Goal: Check status: Check status

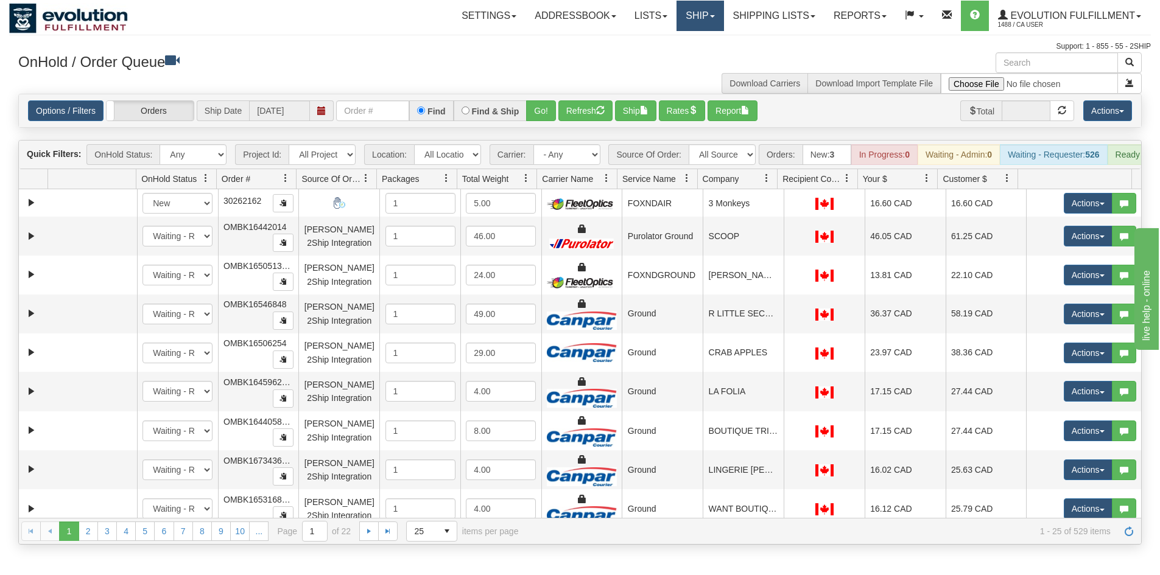
click at [694, 15] on link "Ship" at bounding box center [699, 16] width 47 height 30
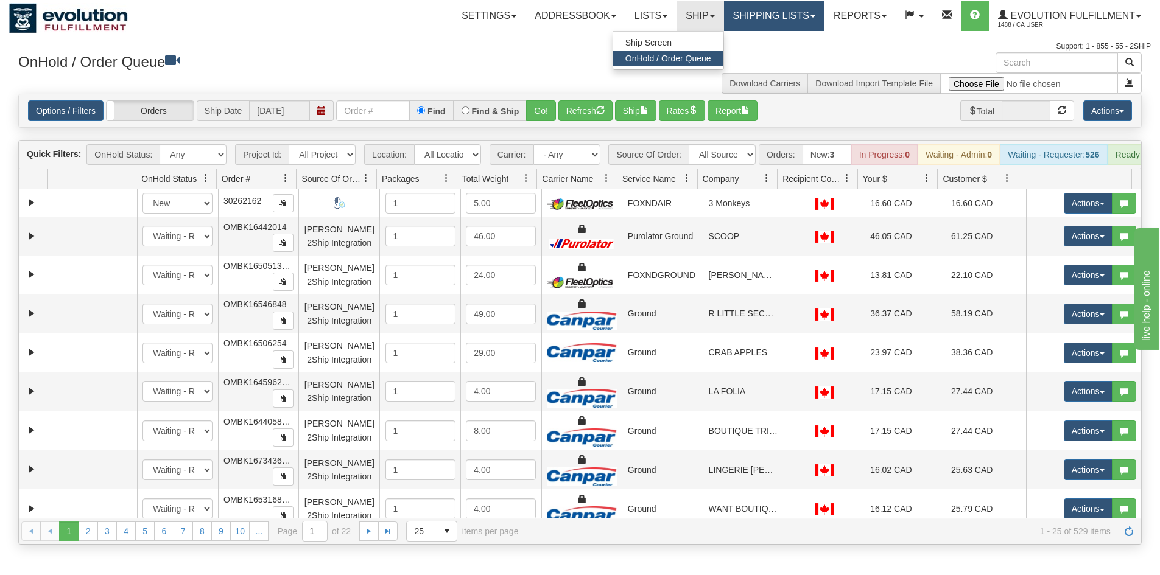
click at [754, 18] on link "Shipping lists" at bounding box center [774, 16] width 100 height 30
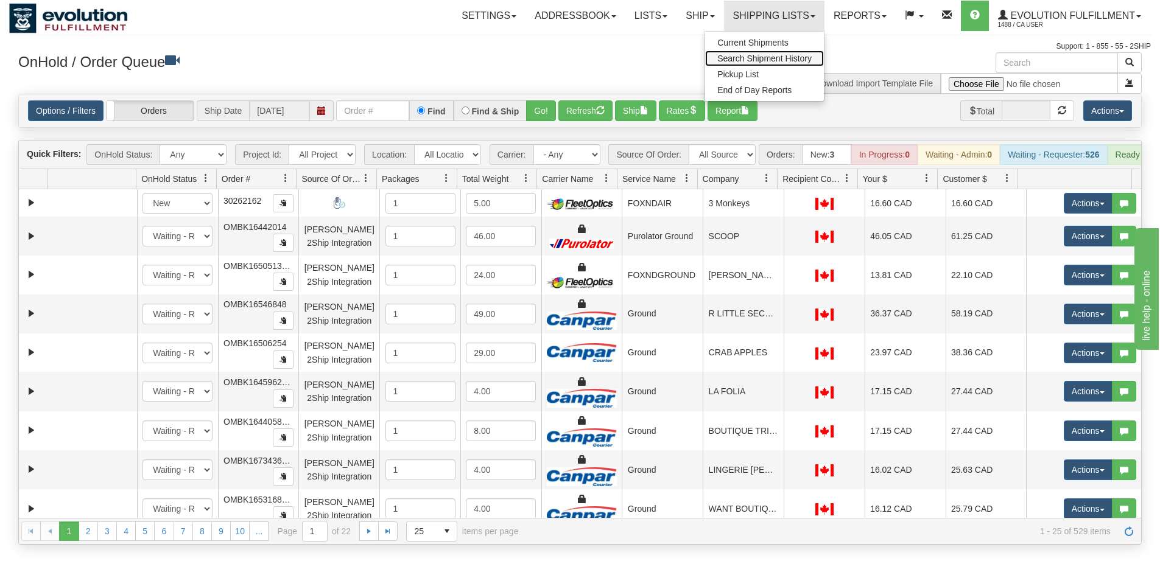
click at [754, 56] on span "Search Shipment History" at bounding box center [764, 59] width 94 height 10
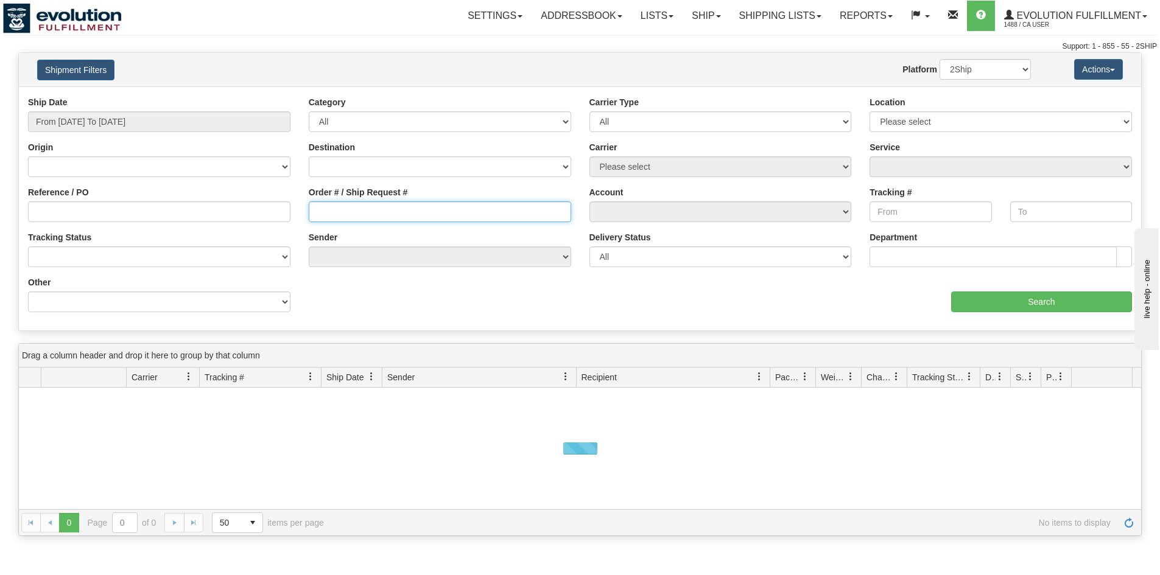
click at [349, 215] on input "Order # / Ship Request #" at bounding box center [440, 211] width 262 height 21
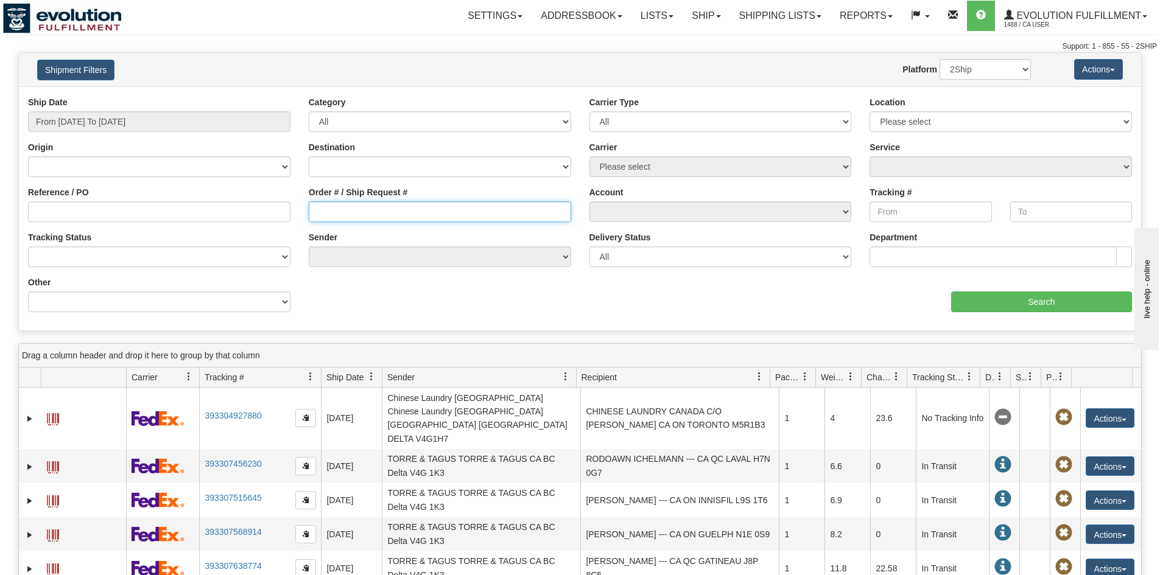
paste input "PT-903726"
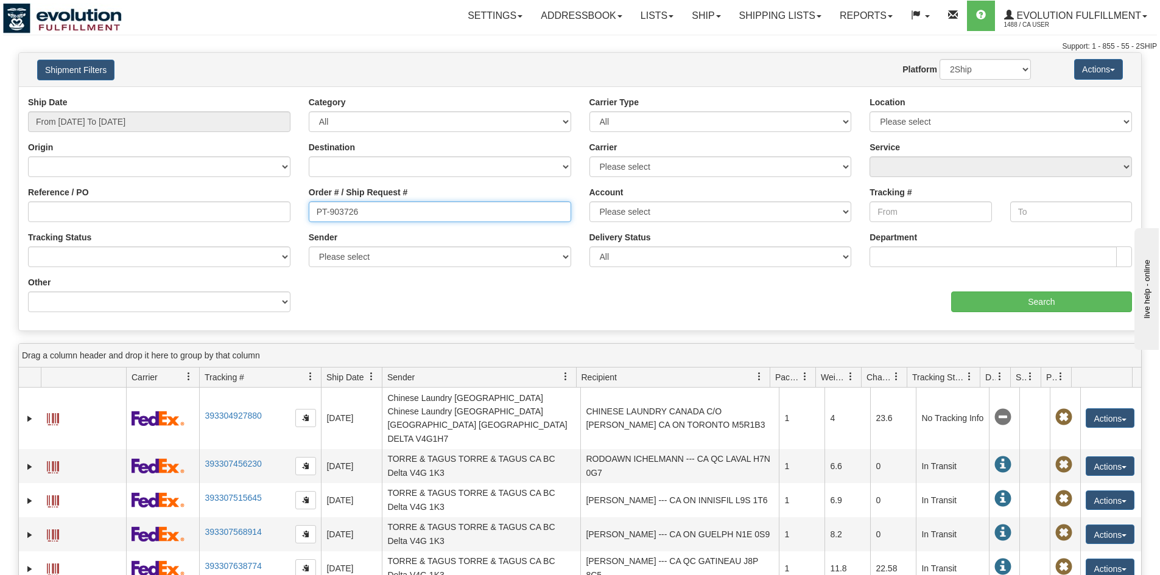
type input "PT-903726"
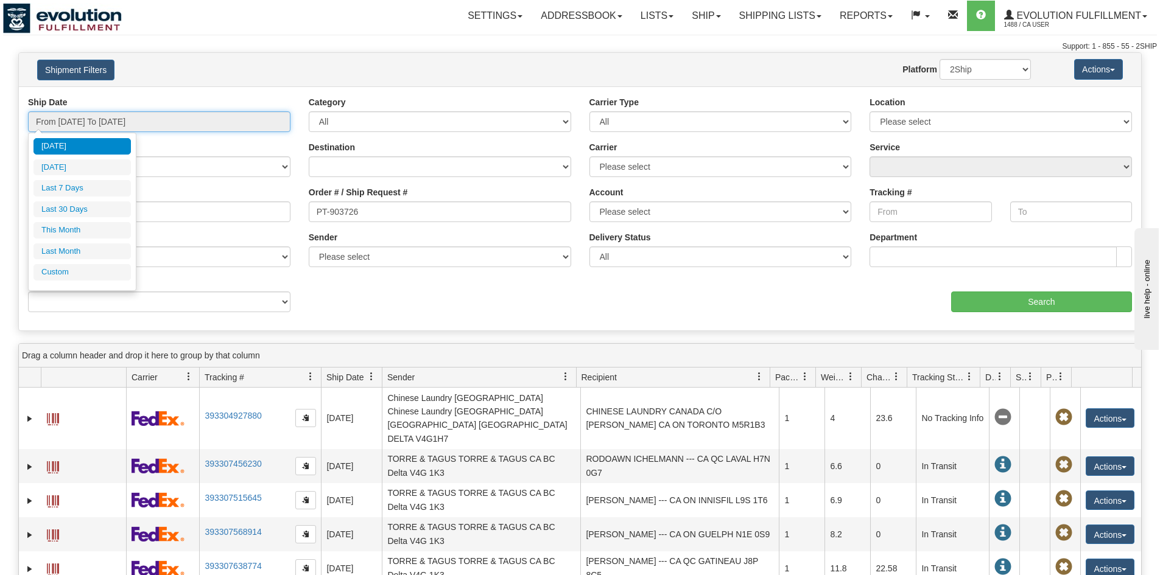
click at [198, 116] on input "From 09/17/2025 To 09/18/2025" at bounding box center [159, 121] width 262 height 21
click at [92, 228] on li "This Month" at bounding box center [81, 230] width 97 height 16
type input "From 09/01/2025 To 09/30/2025"
click at [133, 115] on input "From 09/01/2025 To 09/30/2025" at bounding box center [159, 121] width 262 height 21
type input "[DATE]"
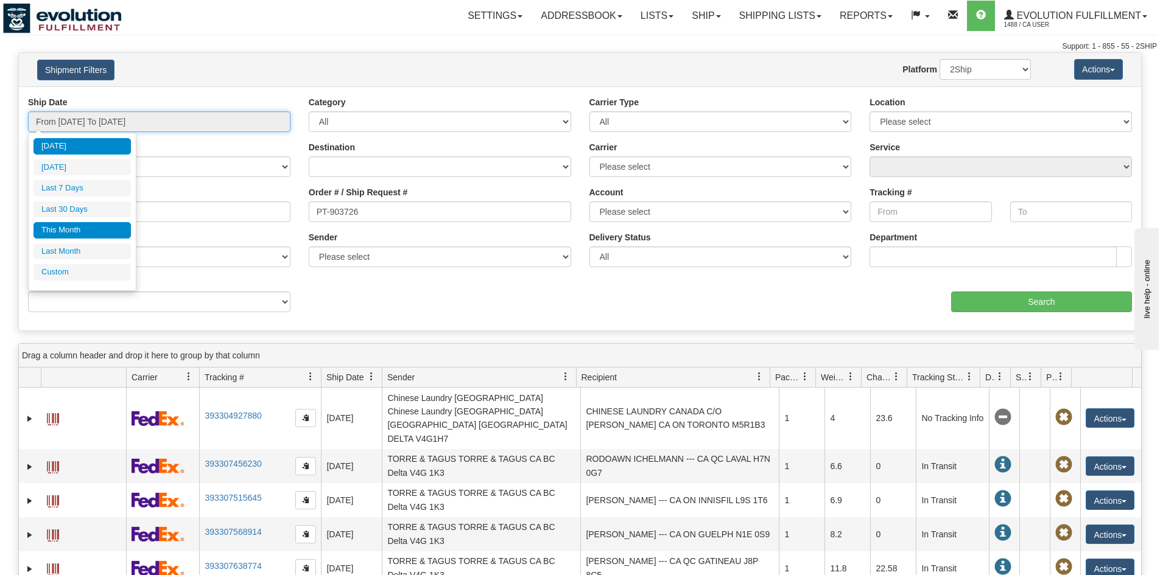
type input "[DATE]"
type input "09/17/2025"
type input "09/01/2025"
type input "09/30/2025"
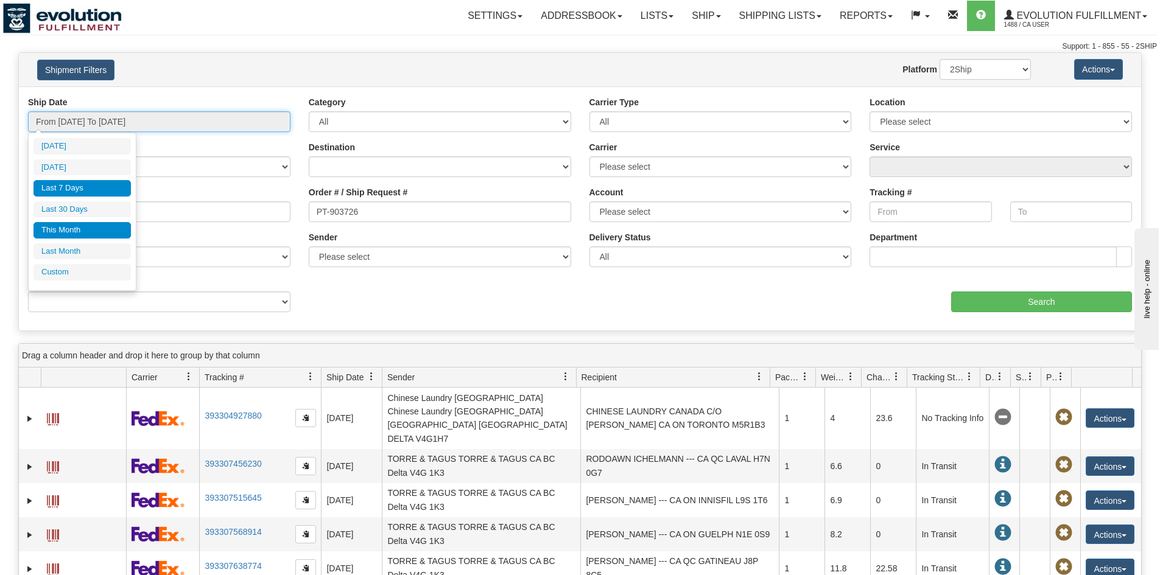
type input "09/12/2025"
type input "[DATE]"
type input "08/20/2025"
type input "[DATE]"
type input "09/01/2025"
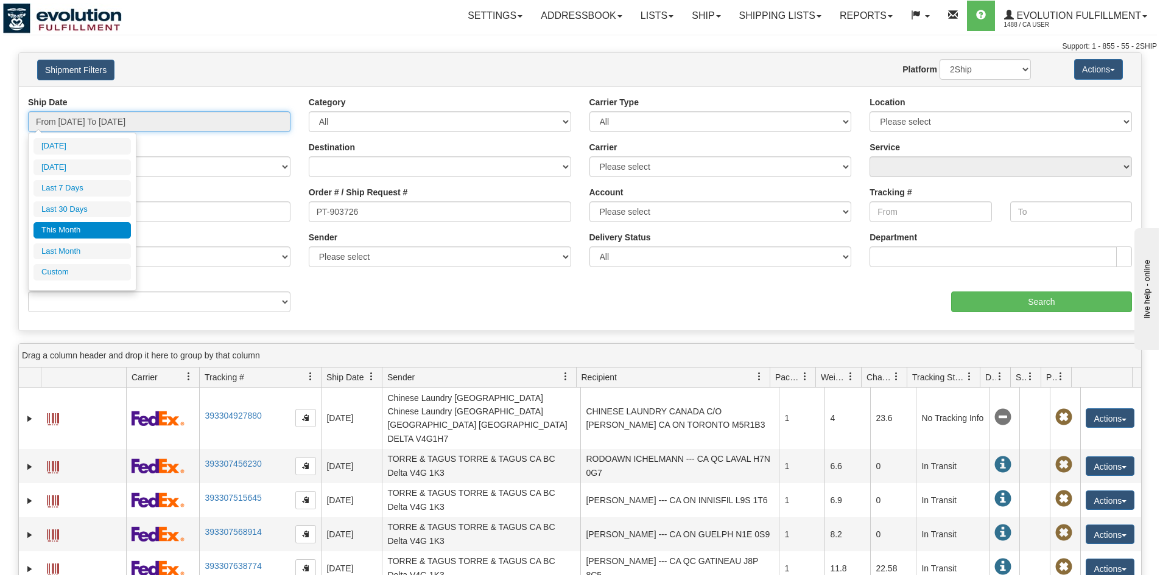
type input "09/30/2025"
type input "08/01/2025"
type input "08/31/2025"
click at [81, 250] on li "Last Month" at bounding box center [81, 251] width 97 height 16
type input "From 08/01/2025 To 08/31/2025"
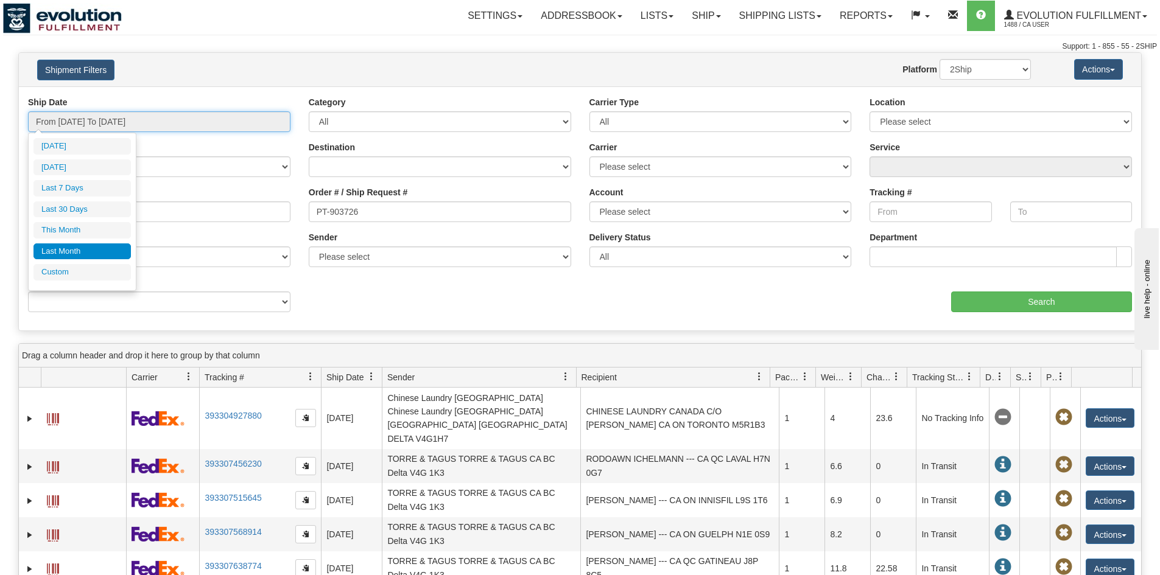
click at [171, 113] on input "From 08/01/2025 To 08/31/2025" at bounding box center [159, 121] width 262 height 21
type input "09/17/2025"
type input "08/01/2025"
type input "08/31/2025"
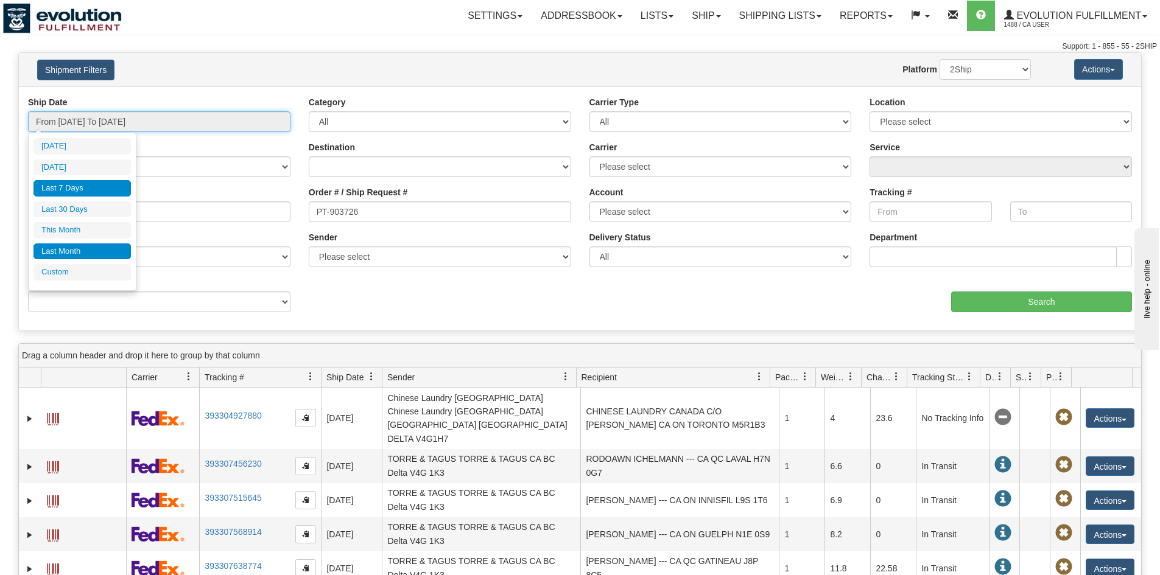
type input "09/12/2025"
type input "[DATE]"
type input "08/20/2025"
type input "[DATE]"
type input "09/01/2025"
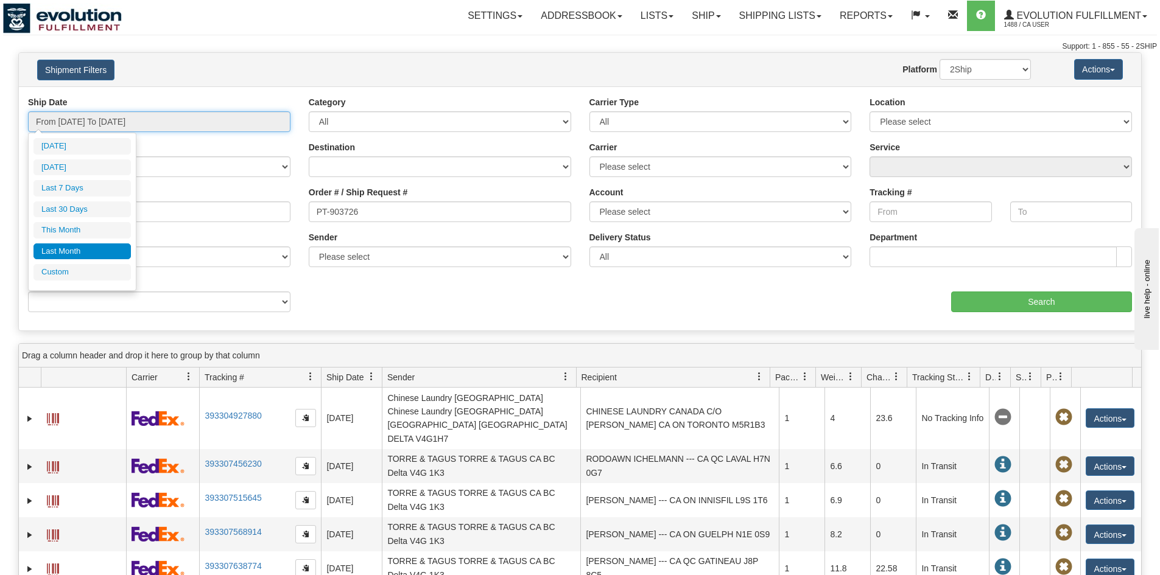
type input "09/30/2025"
type input "08/01/2025"
type input "08/31/2025"
click at [58, 268] on li "Custom" at bounding box center [81, 272] width 97 height 16
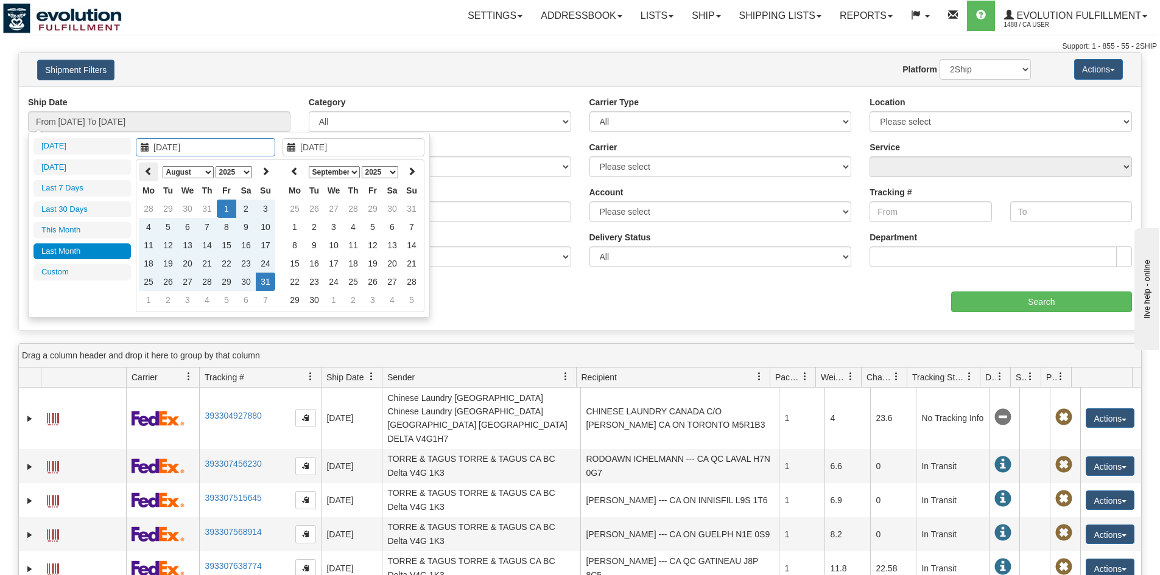
click at [152, 171] on icon at bounding box center [148, 171] width 9 height 9
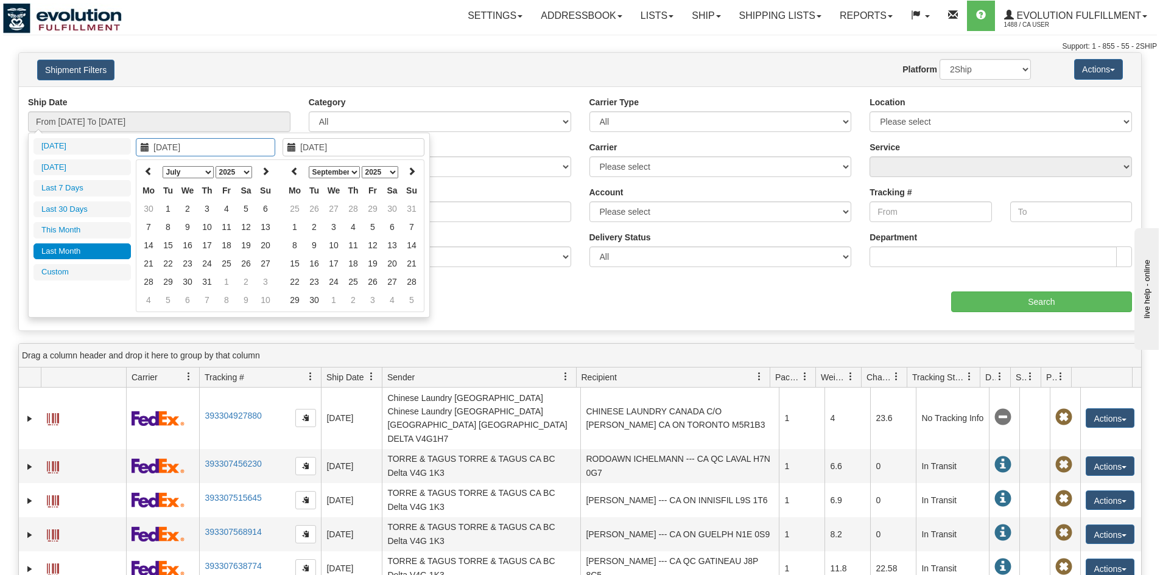
click at [152, 171] on icon at bounding box center [148, 171] width 9 height 9
type input "06/05/2025"
click at [198, 235] on td "5" at bounding box center [206, 227] width 19 height 18
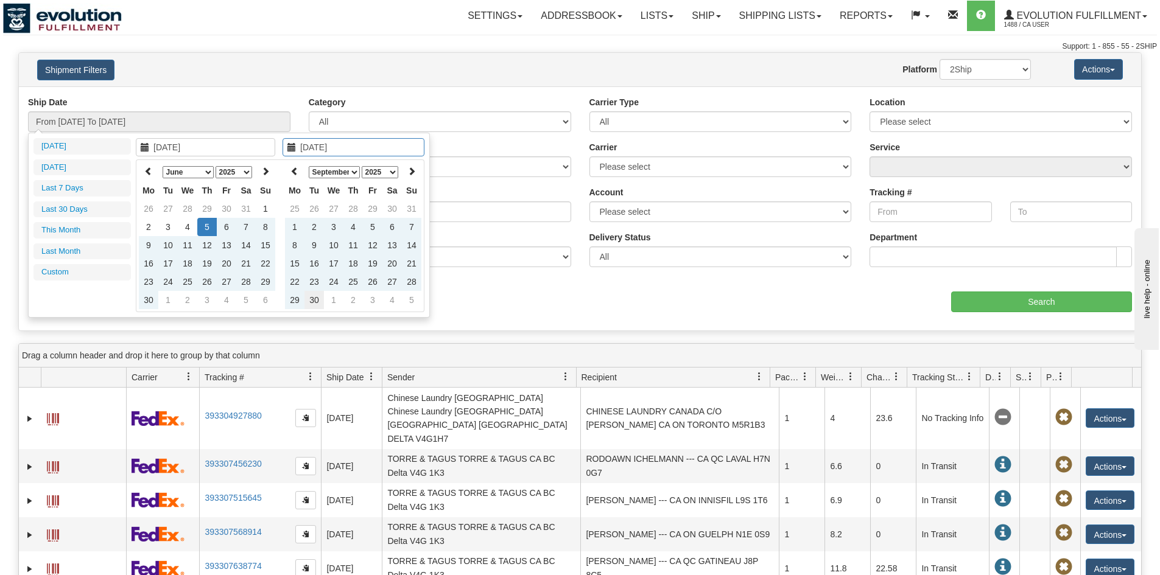
type input "09/30/2025"
click at [312, 306] on td "30" at bounding box center [313, 300] width 19 height 18
type input "From 06/05/2025 To 09/30/2025"
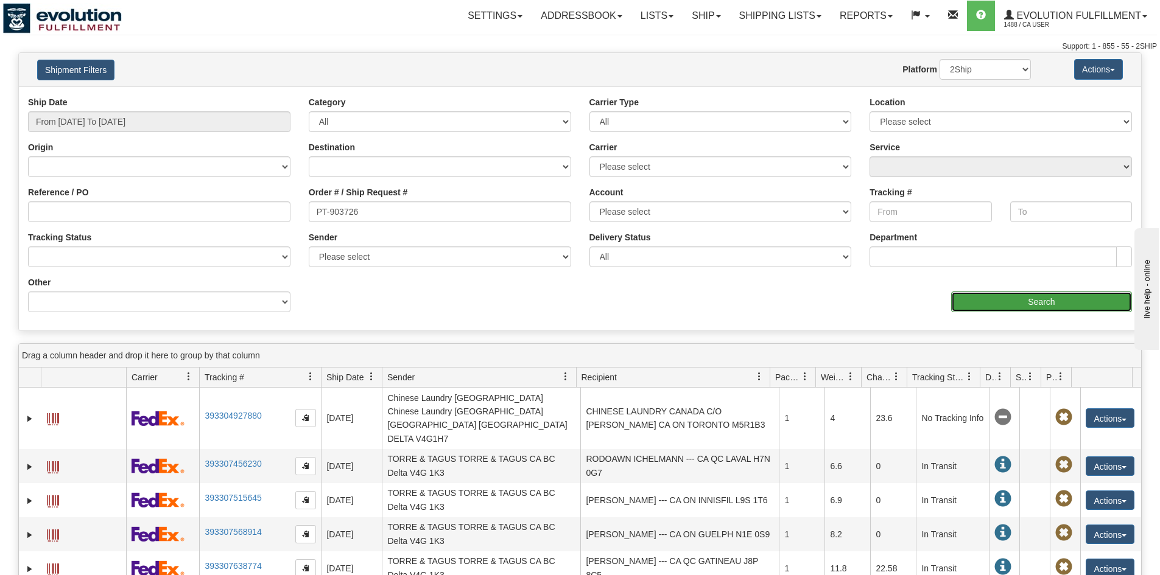
click at [992, 307] on input "Search" at bounding box center [1041, 302] width 181 height 21
